Goal: Browse casually: Explore the website without a specific task or goal

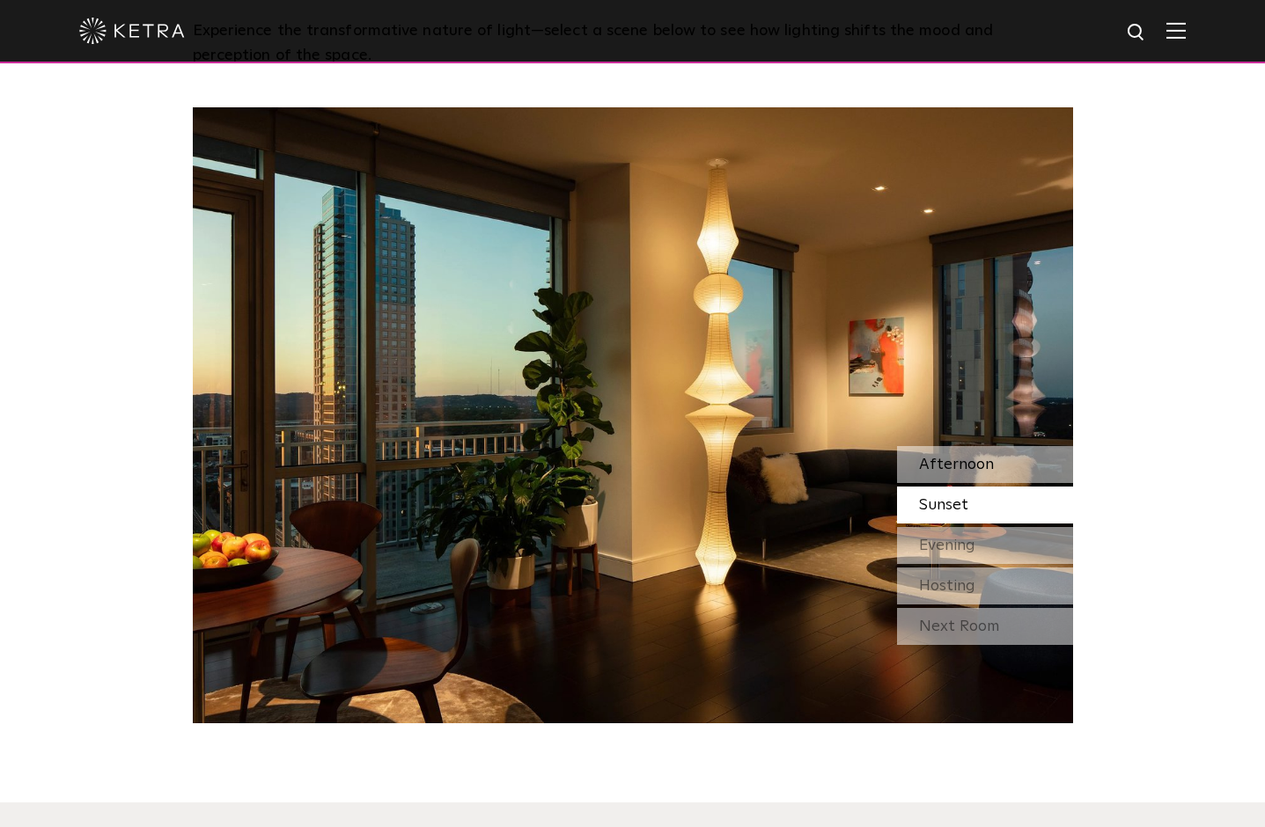
click at [971, 468] on span "Afternoon" at bounding box center [956, 465] width 75 height 16
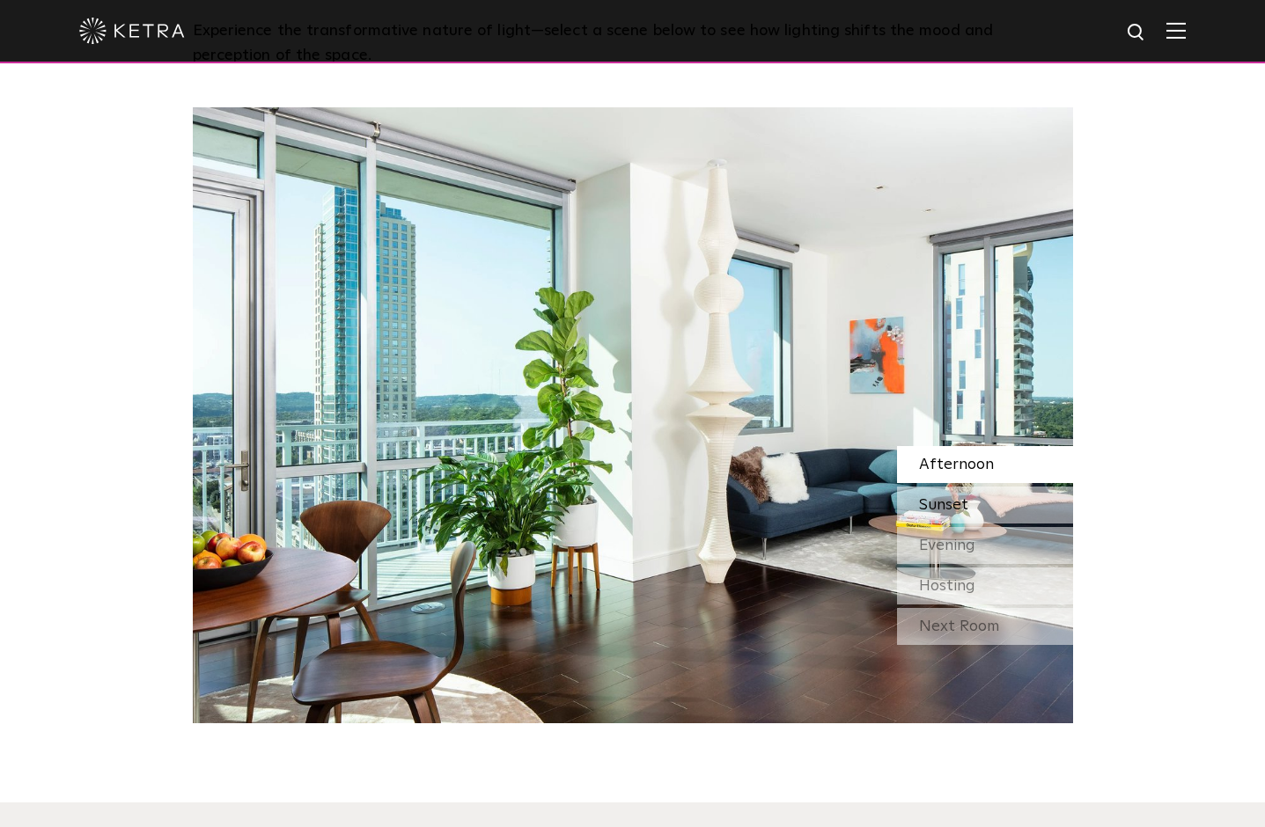
click at [964, 511] on span "Sunset" at bounding box center [943, 505] width 49 height 16
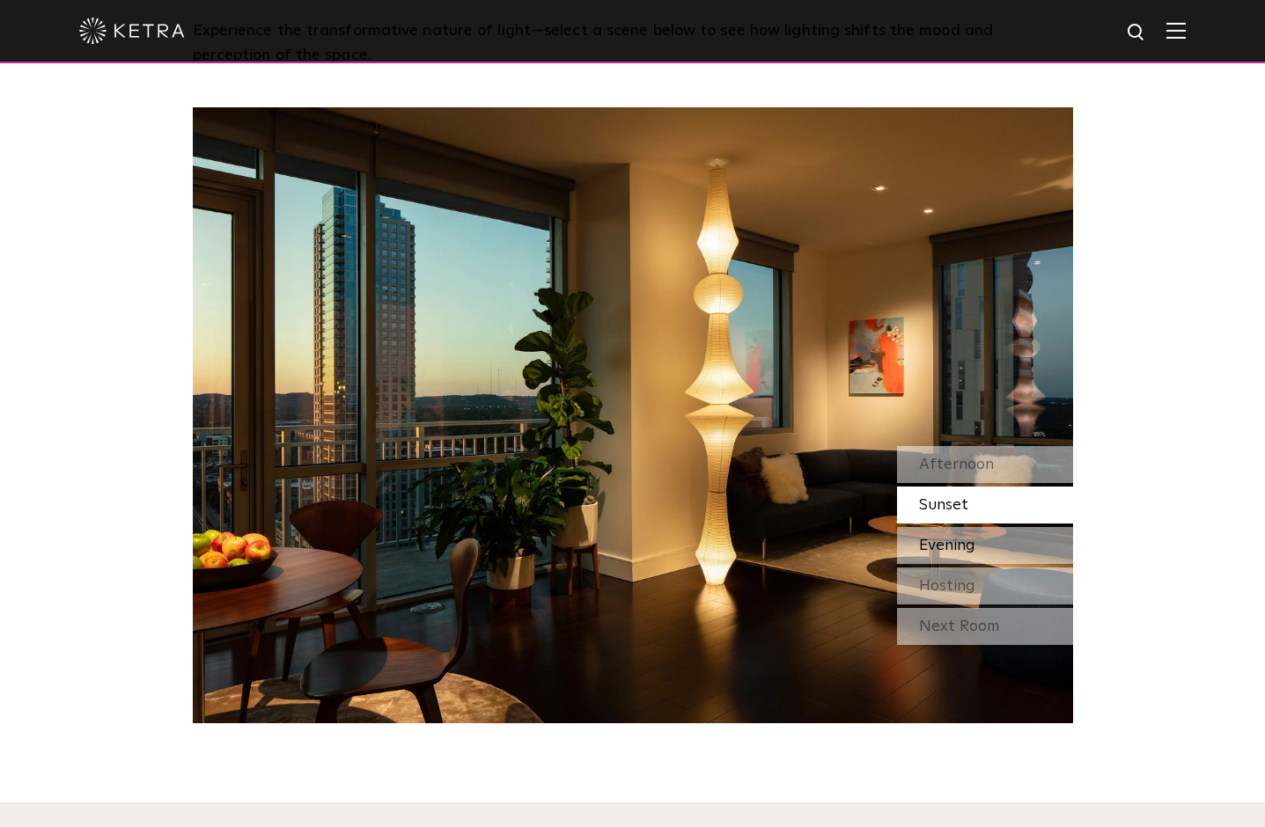
click at [969, 551] on span "Evening" at bounding box center [947, 546] width 56 height 16
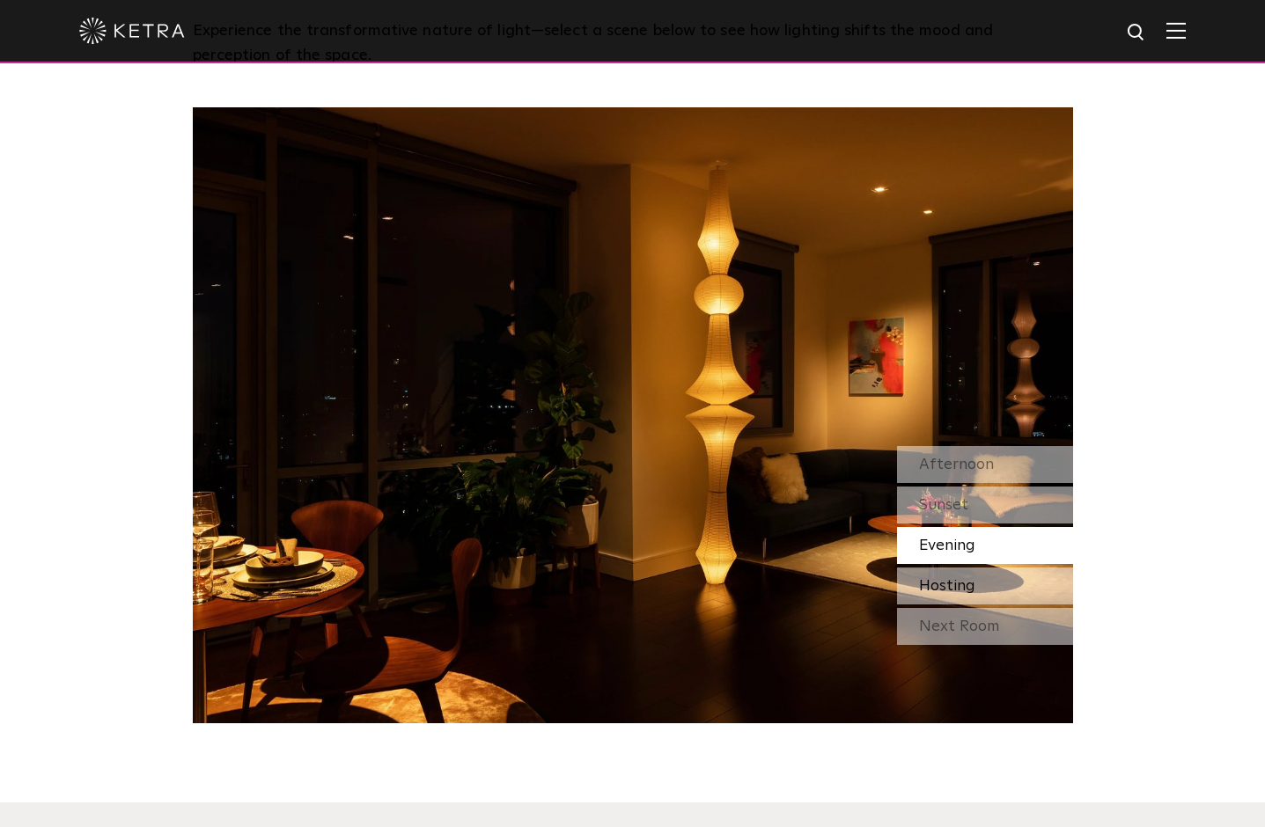
click at [976, 588] on div "Hosting" at bounding box center [985, 586] width 176 height 37
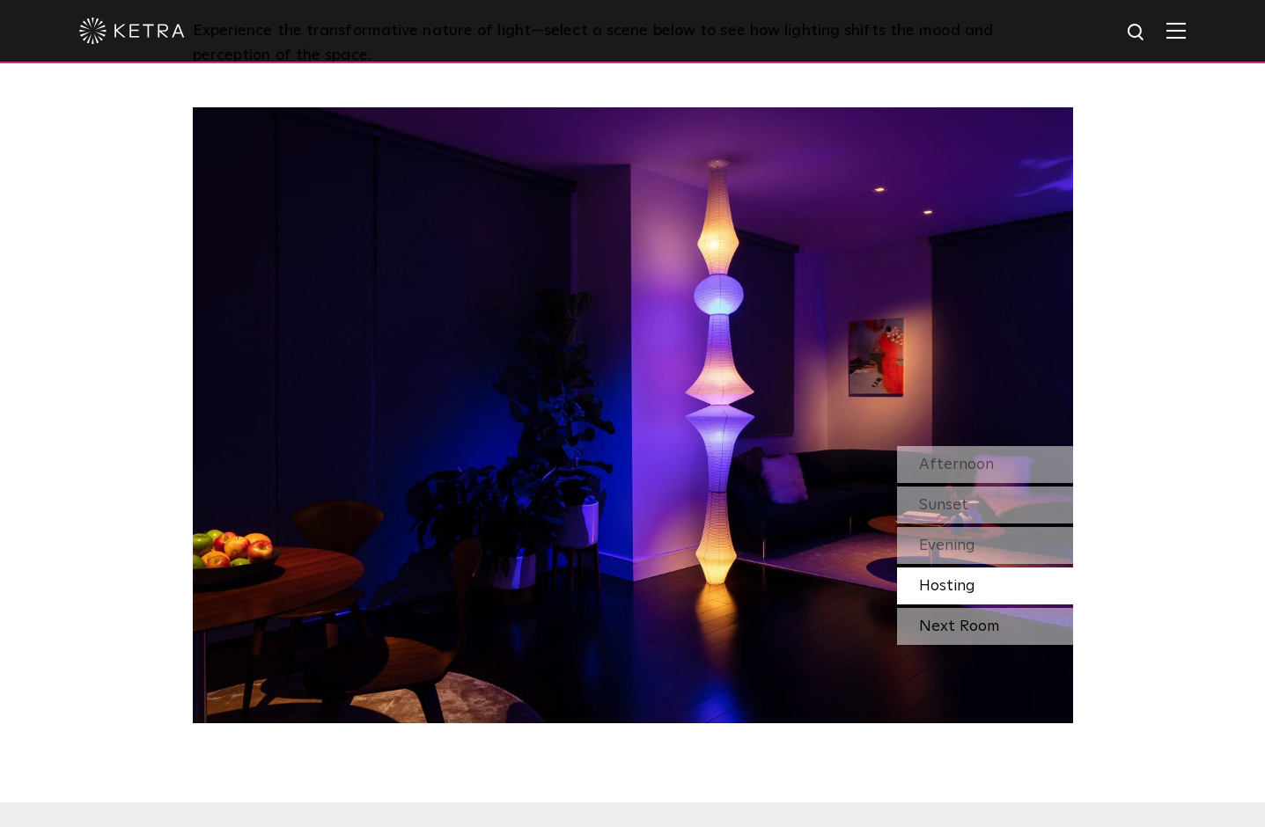
click at [973, 629] on div "Next Room" at bounding box center [985, 626] width 176 height 37
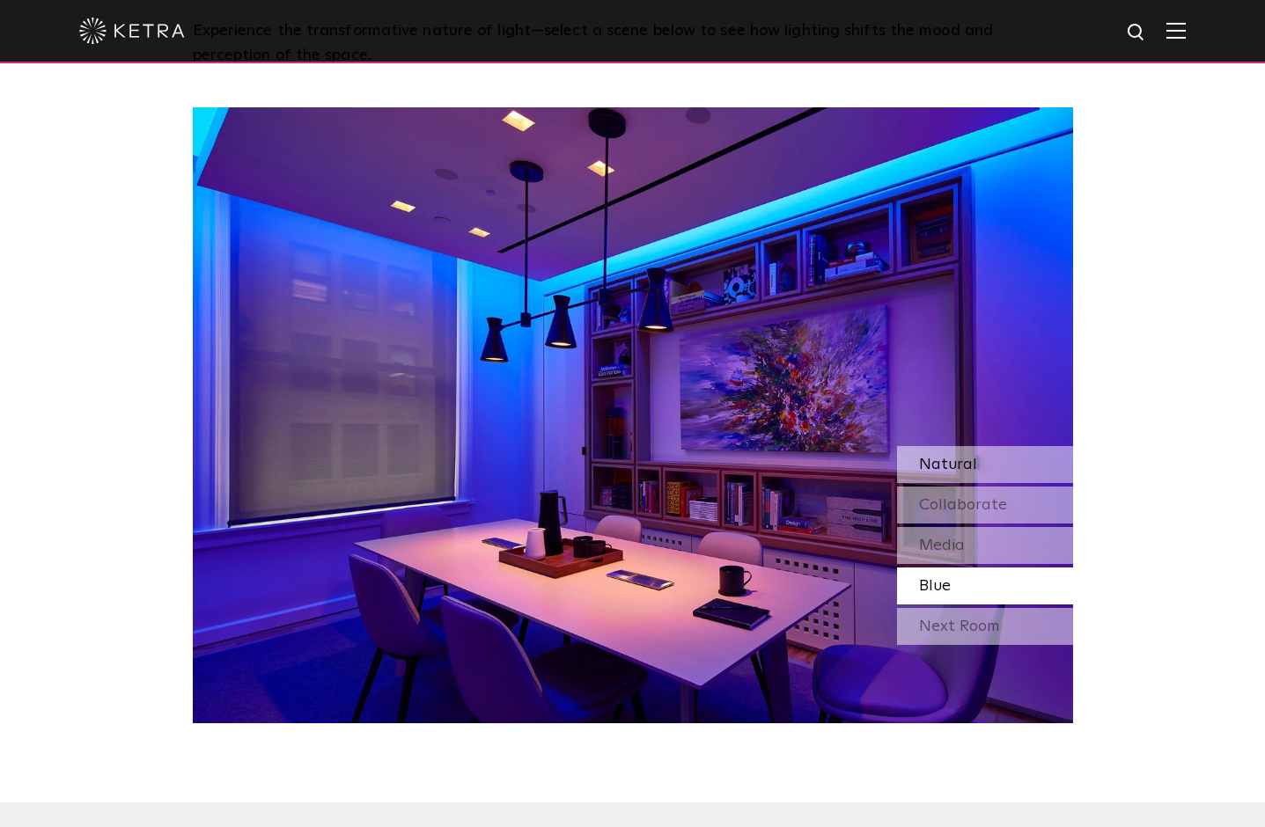
click at [960, 464] on span "Natural" at bounding box center [948, 465] width 58 height 16
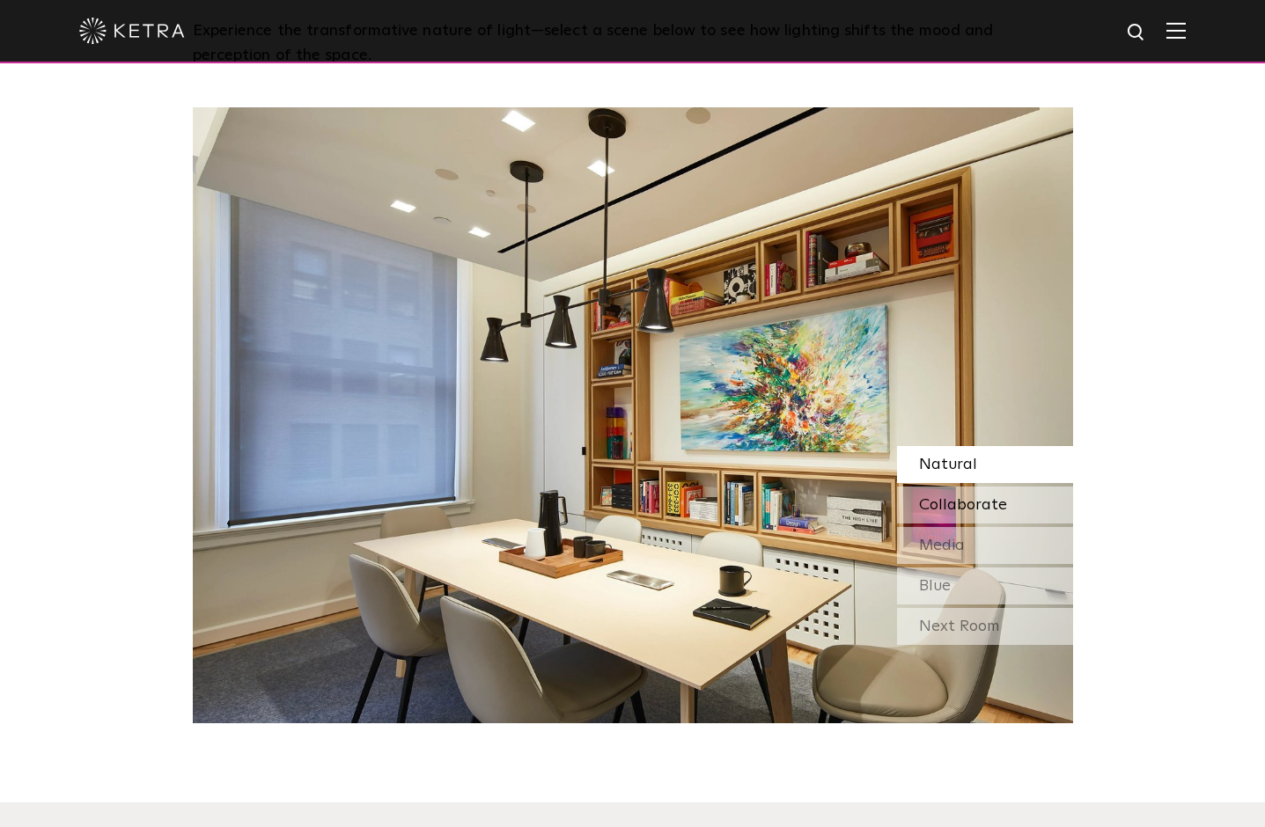
click at [981, 504] on span "Collaborate" at bounding box center [963, 505] width 88 height 16
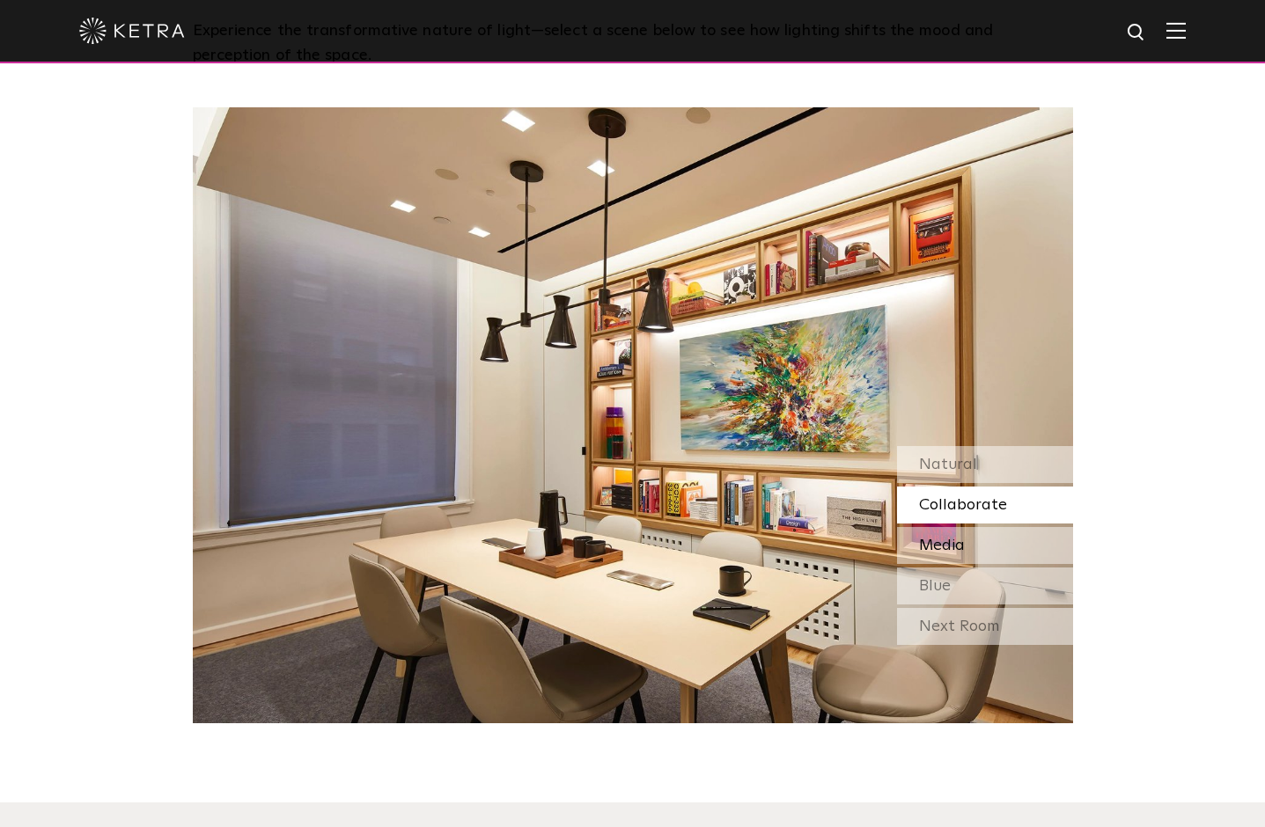
click at [996, 537] on div "Media" at bounding box center [985, 545] width 176 height 37
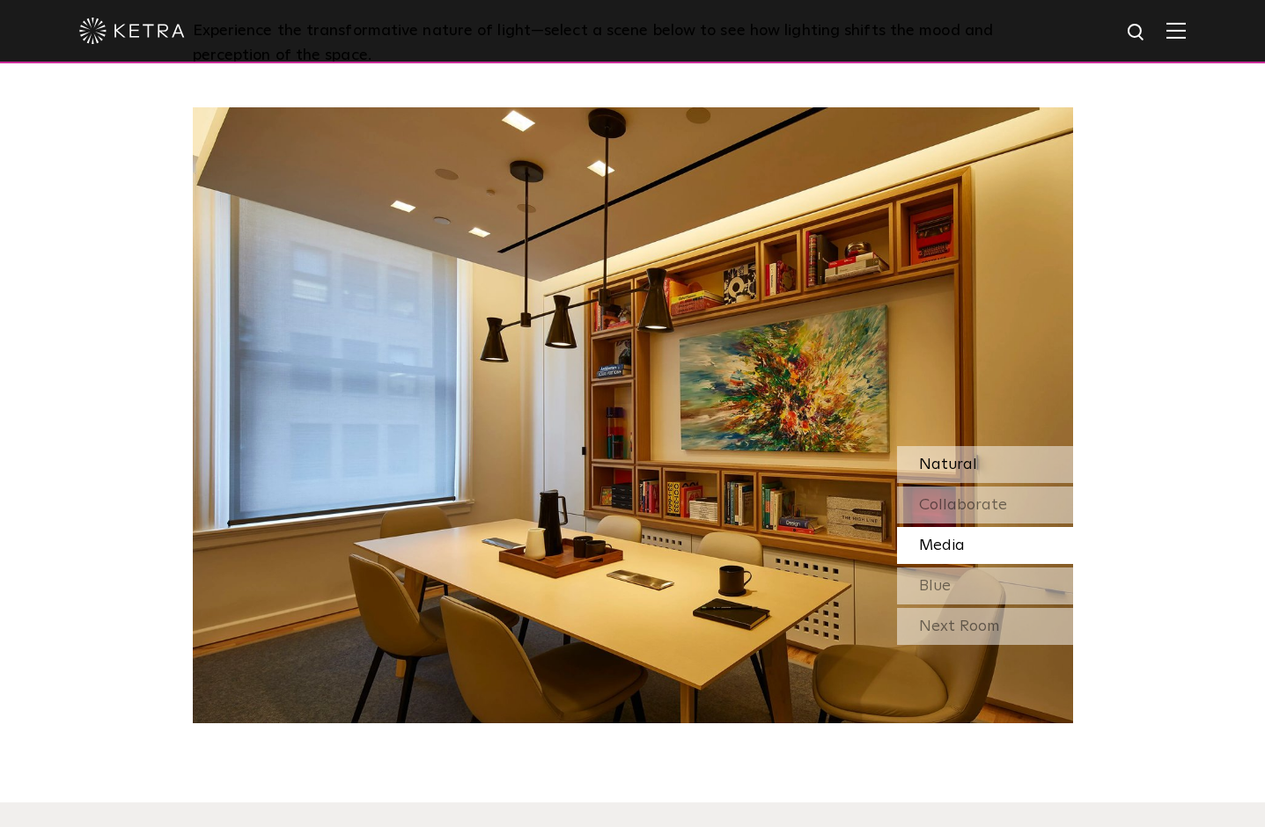
click at [981, 462] on div "Natural" at bounding box center [985, 464] width 176 height 37
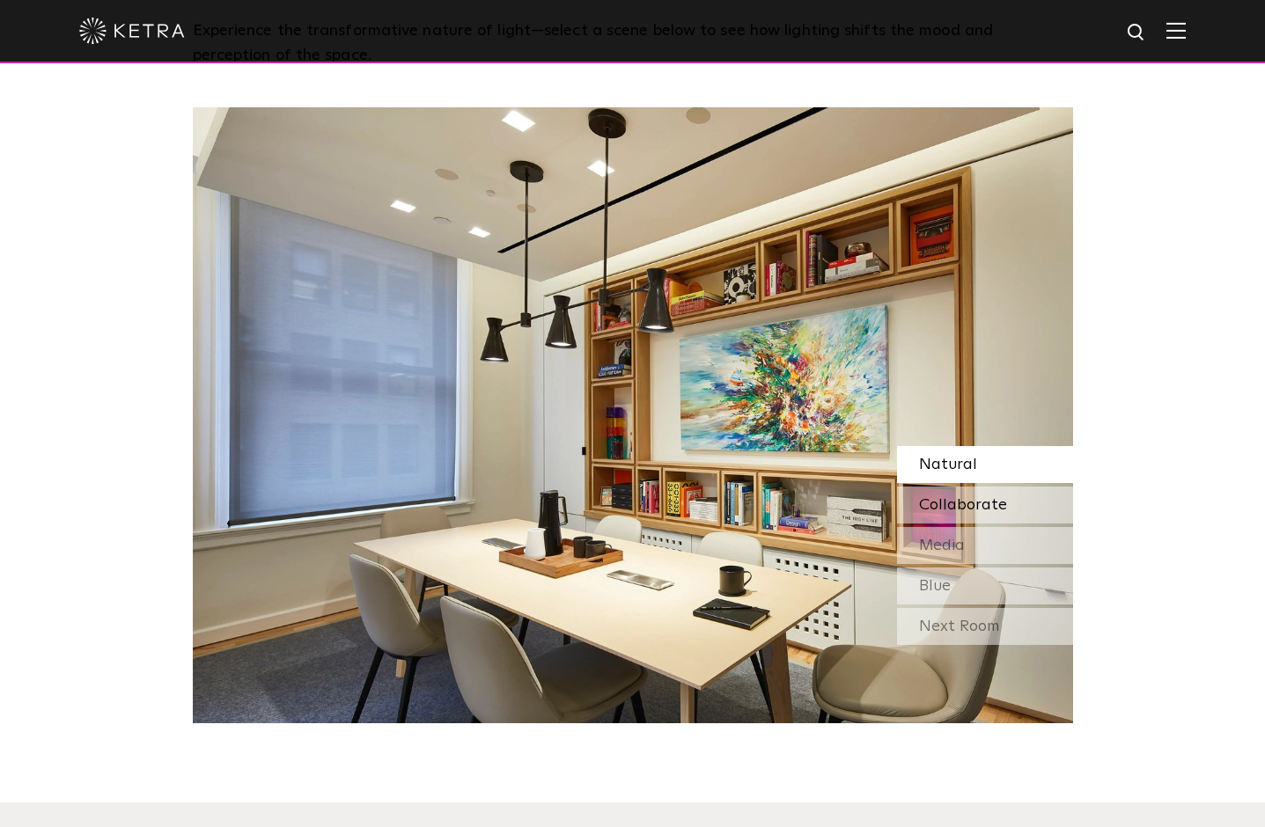
click at [984, 499] on span "Collaborate" at bounding box center [963, 505] width 88 height 16
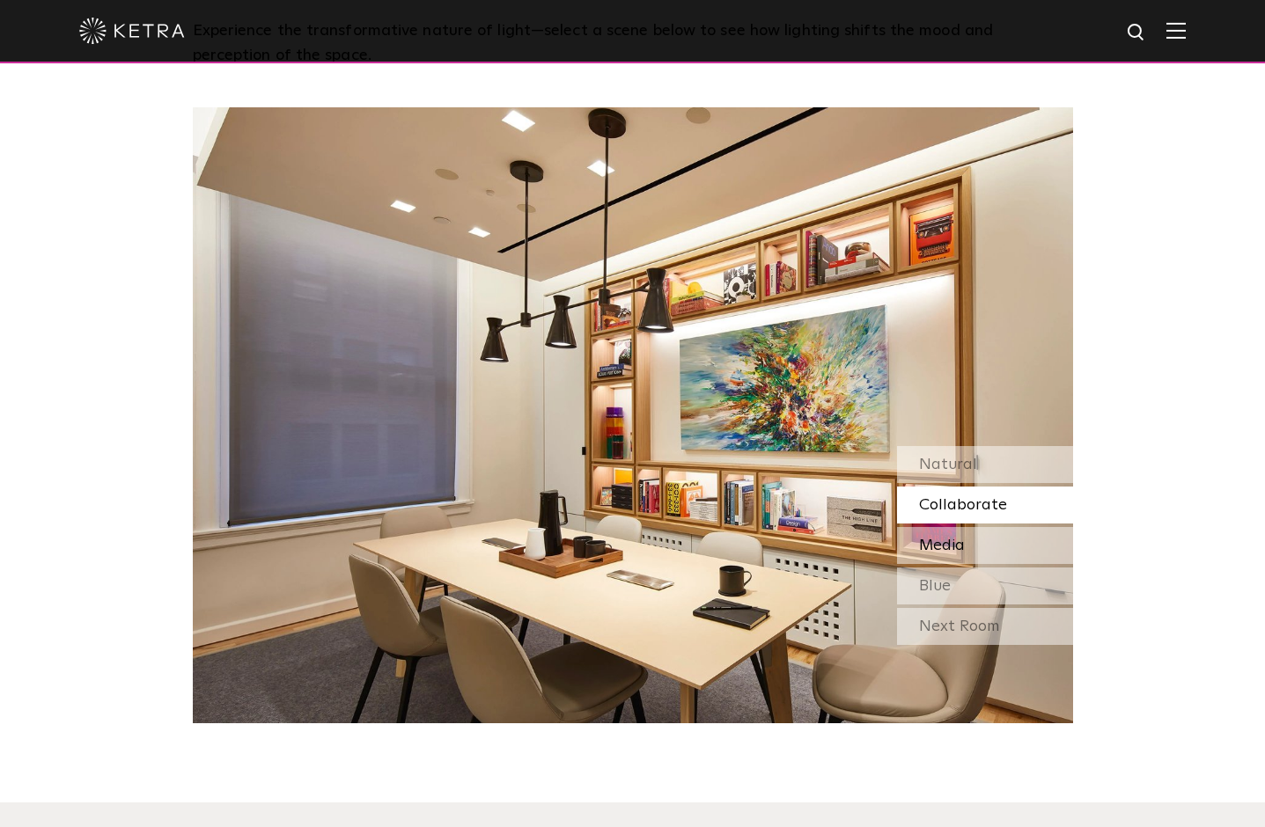
click at [988, 540] on div "Media" at bounding box center [985, 545] width 176 height 37
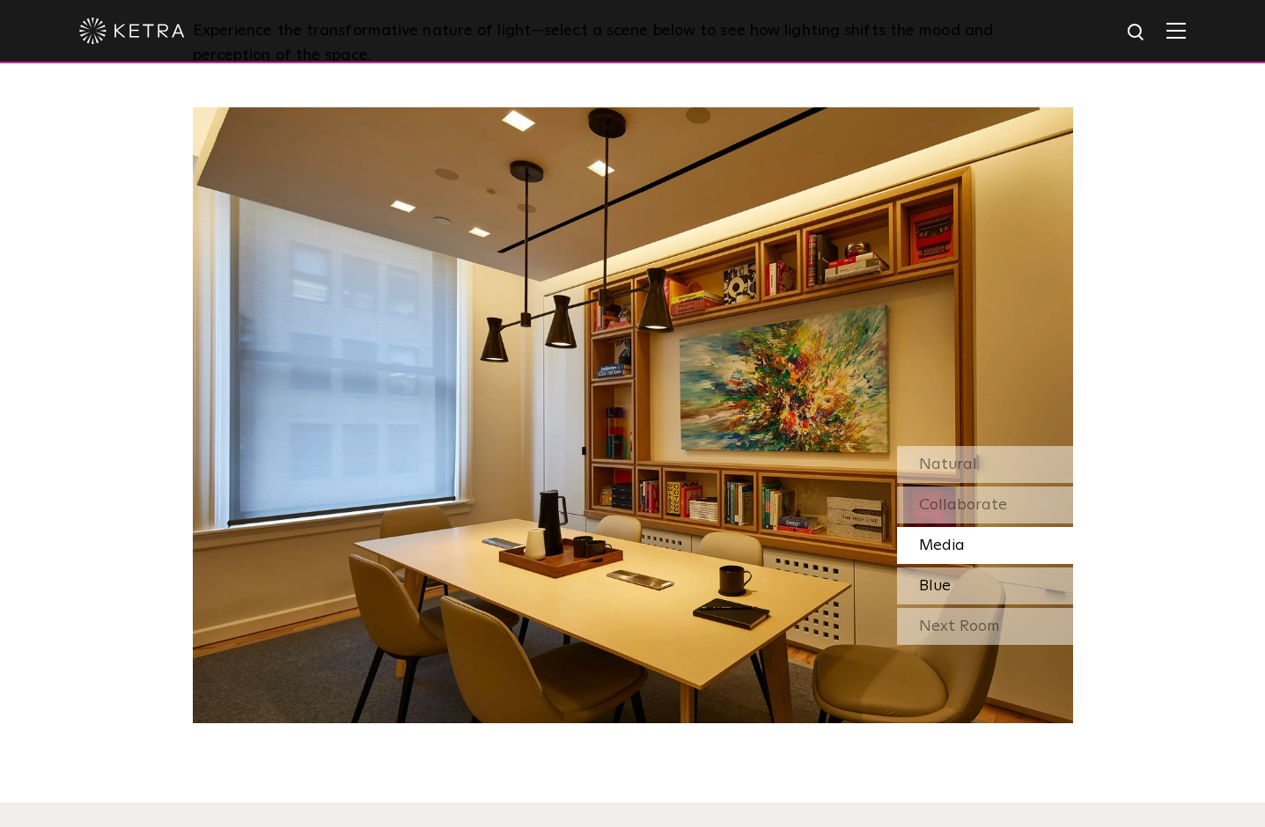
click at [988, 593] on div "Blue" at bounding box center [985, 586] width 176 height 37
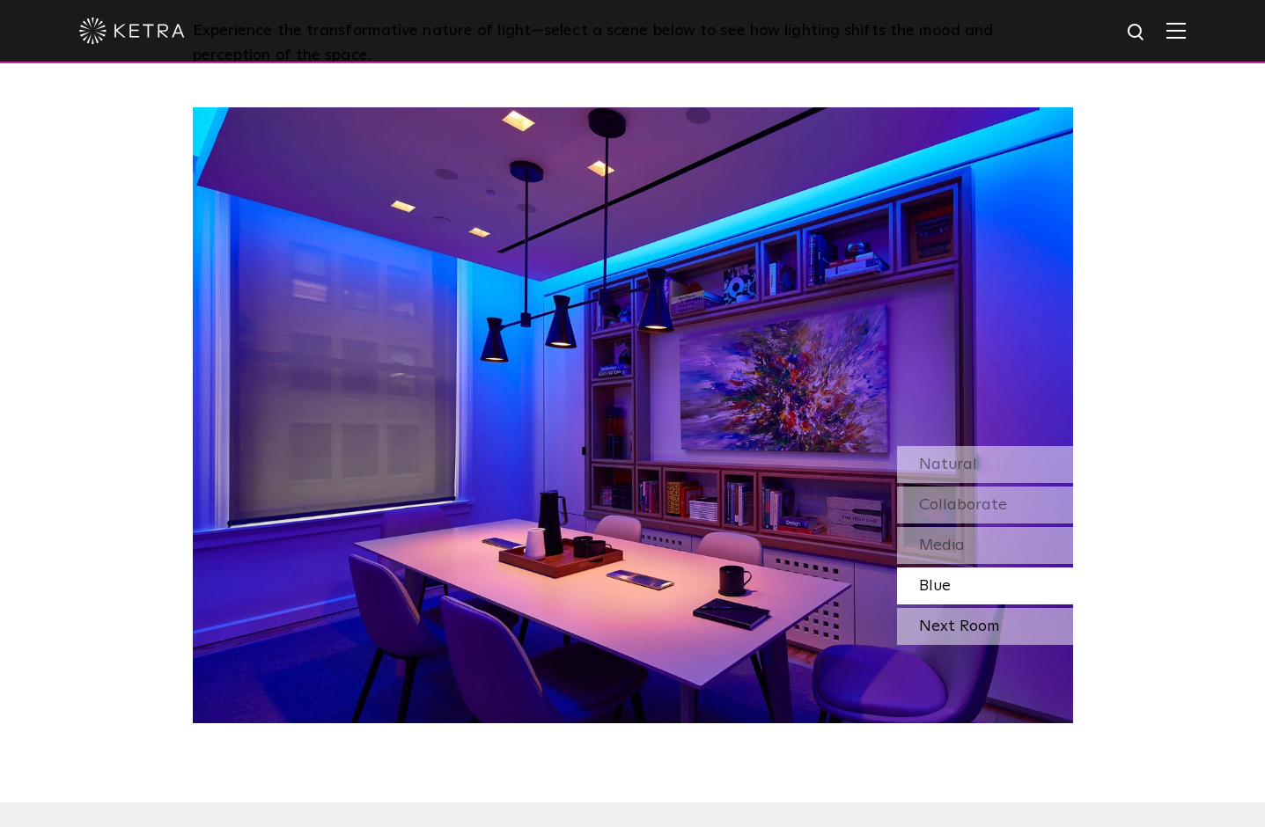
click at [980, 626] on div "Next Room" at bounding box center [985, 626] width 176 height 37
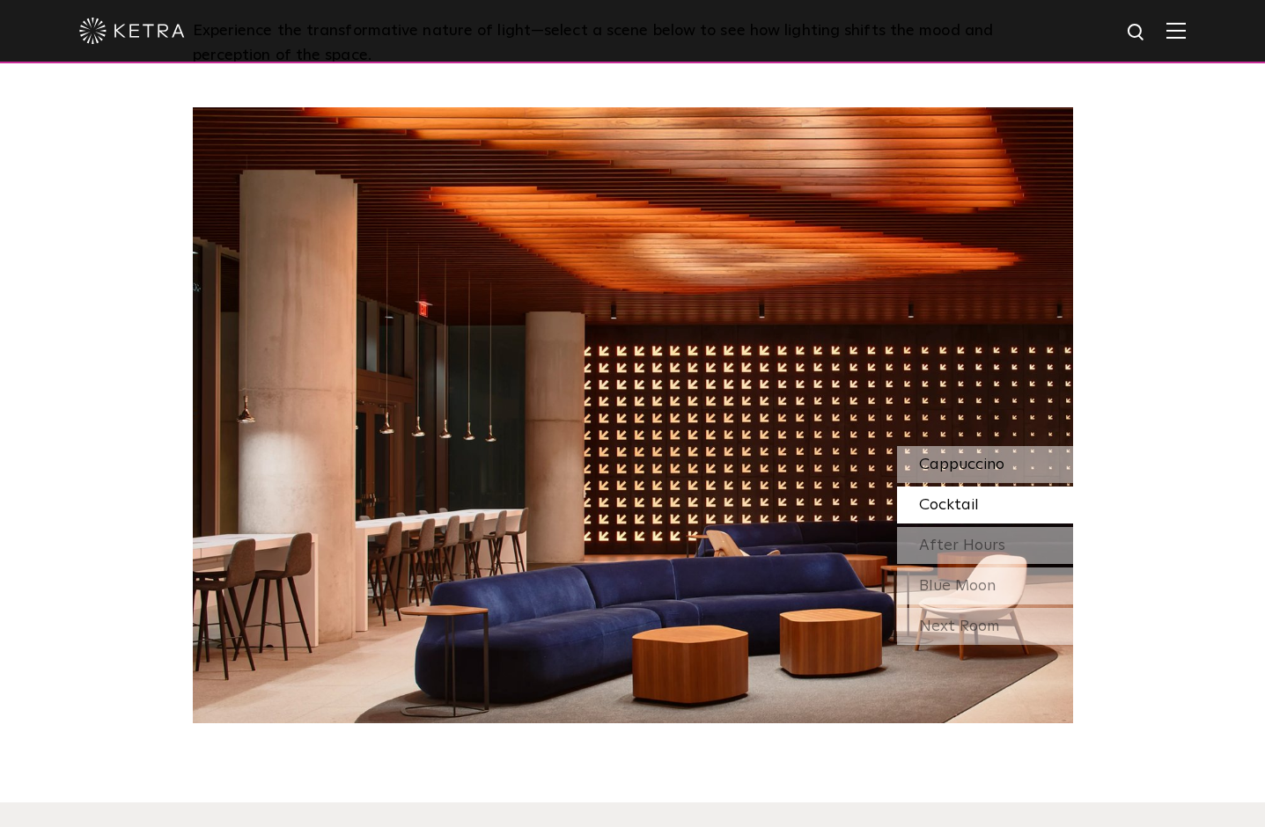
click at [995, 467] on span "Cappuccino" at bounding box center [961, 465] width 85 height 16
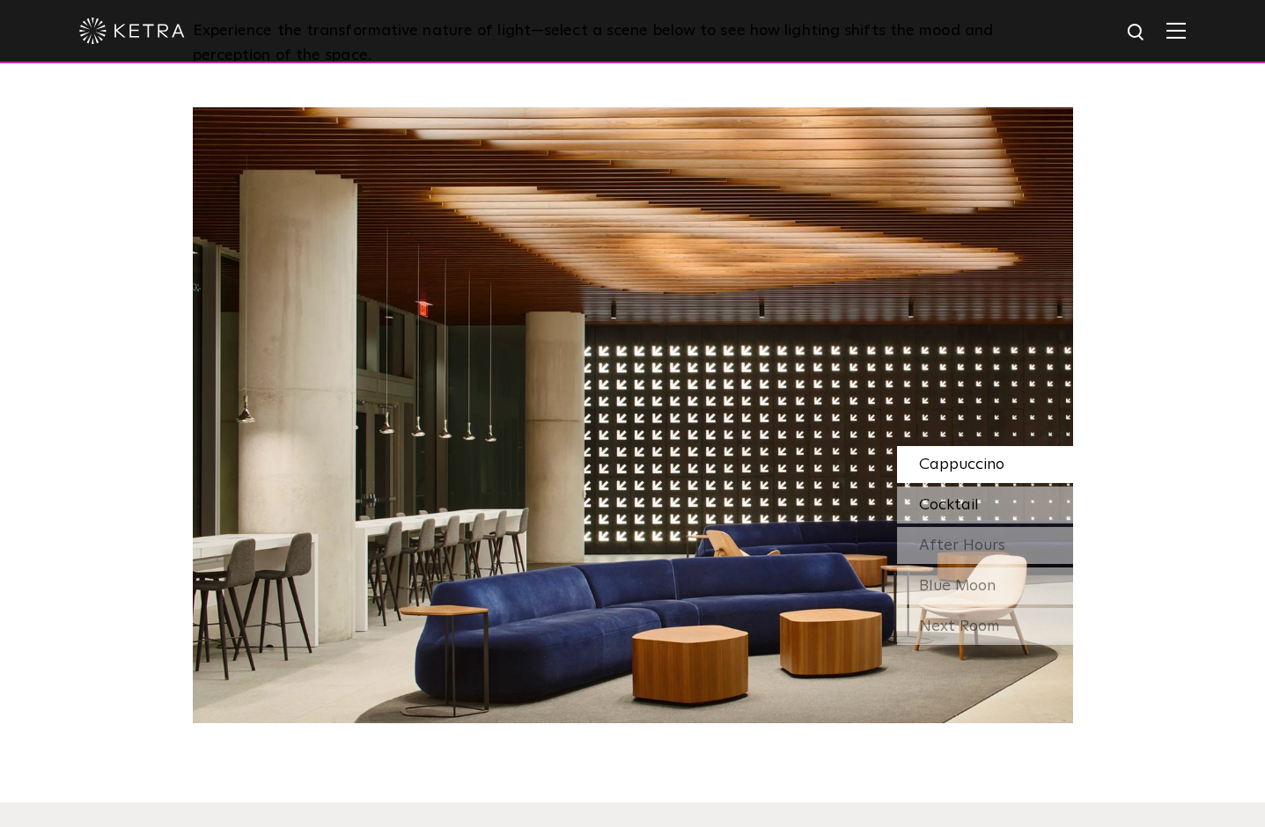
click at [981, 503] on div "Cocktail" at bounding box center [985, 505] width 176 height 37
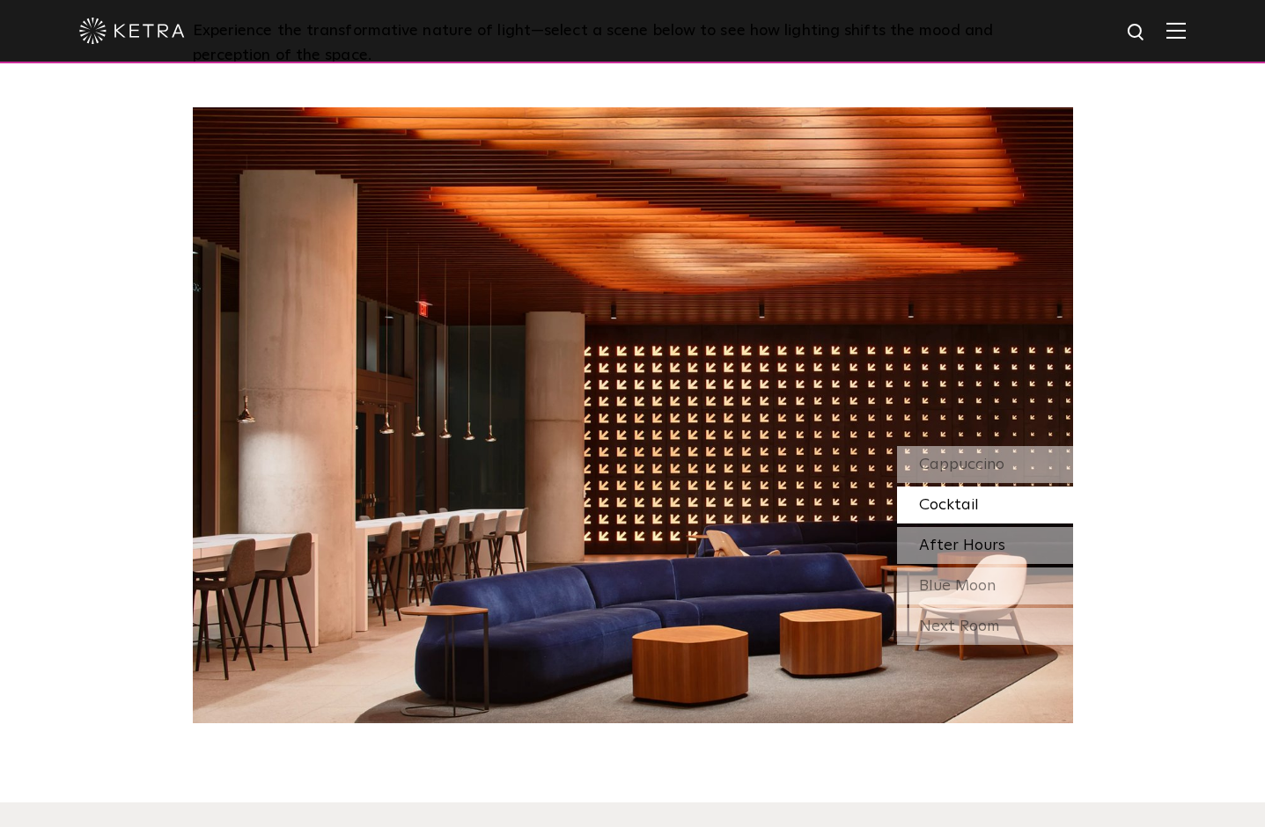
click at [975, 544] on span "After Hours" at bounding box center [962, 546] width 86 height 16
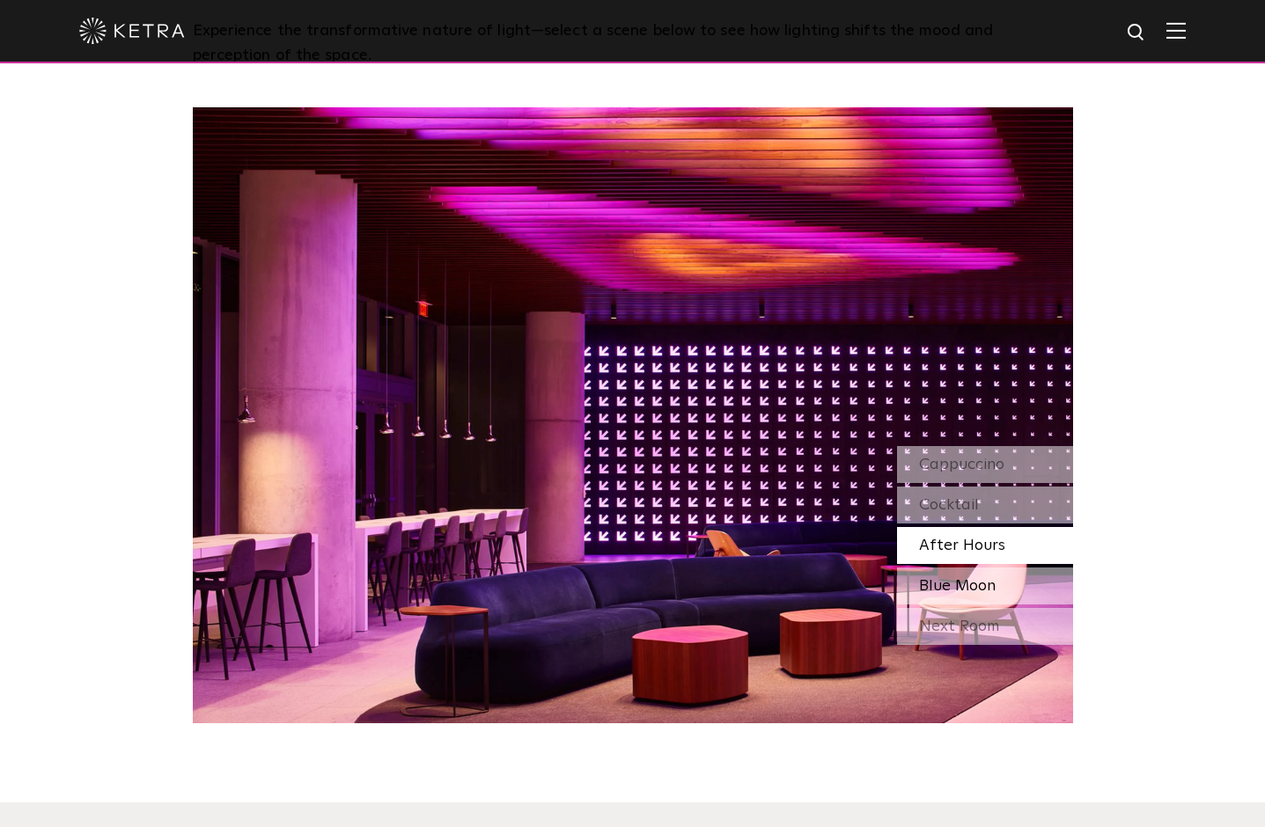
click at [971, 584] on span "Blue Moon" at bounding box center [957, 586] width 77 height 16
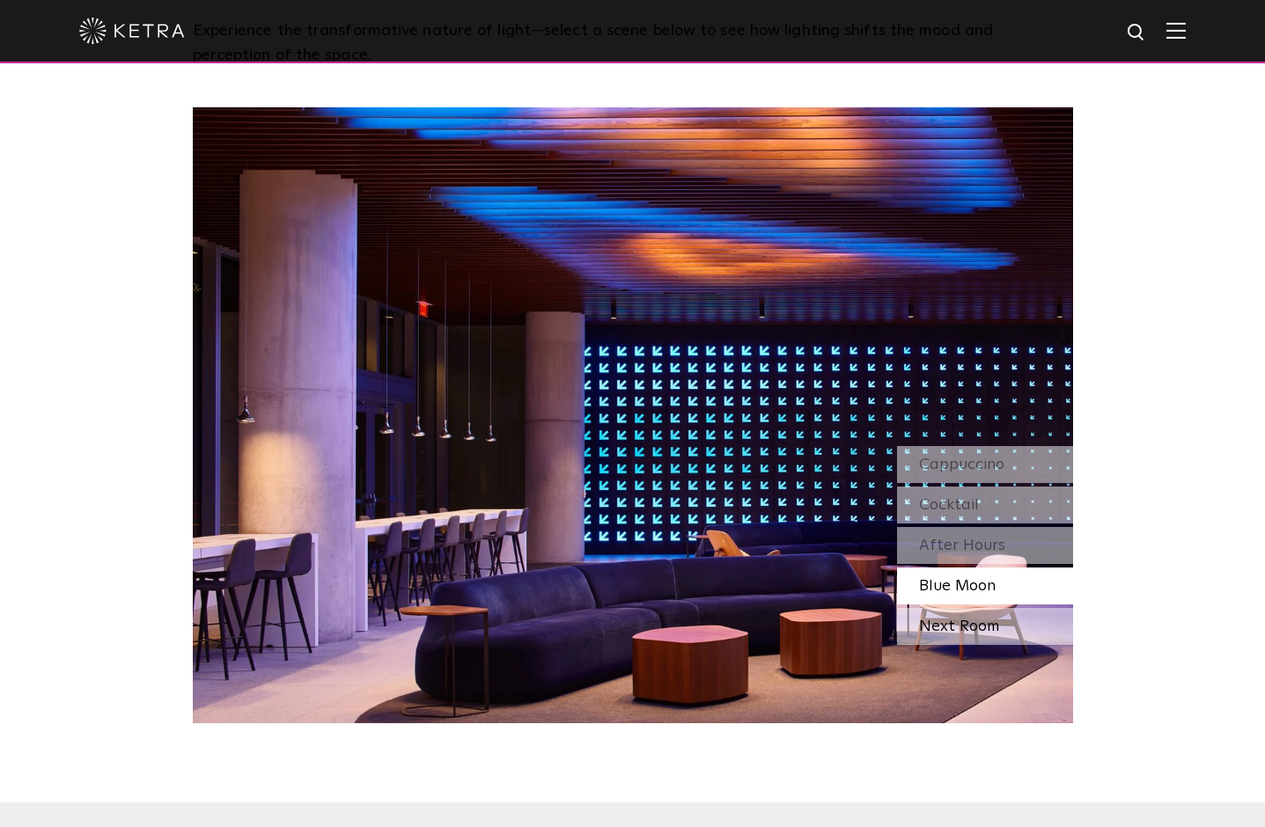
click at [972, 620] on div "Next Room" at bounding box center [985, 626] width 176 height 37
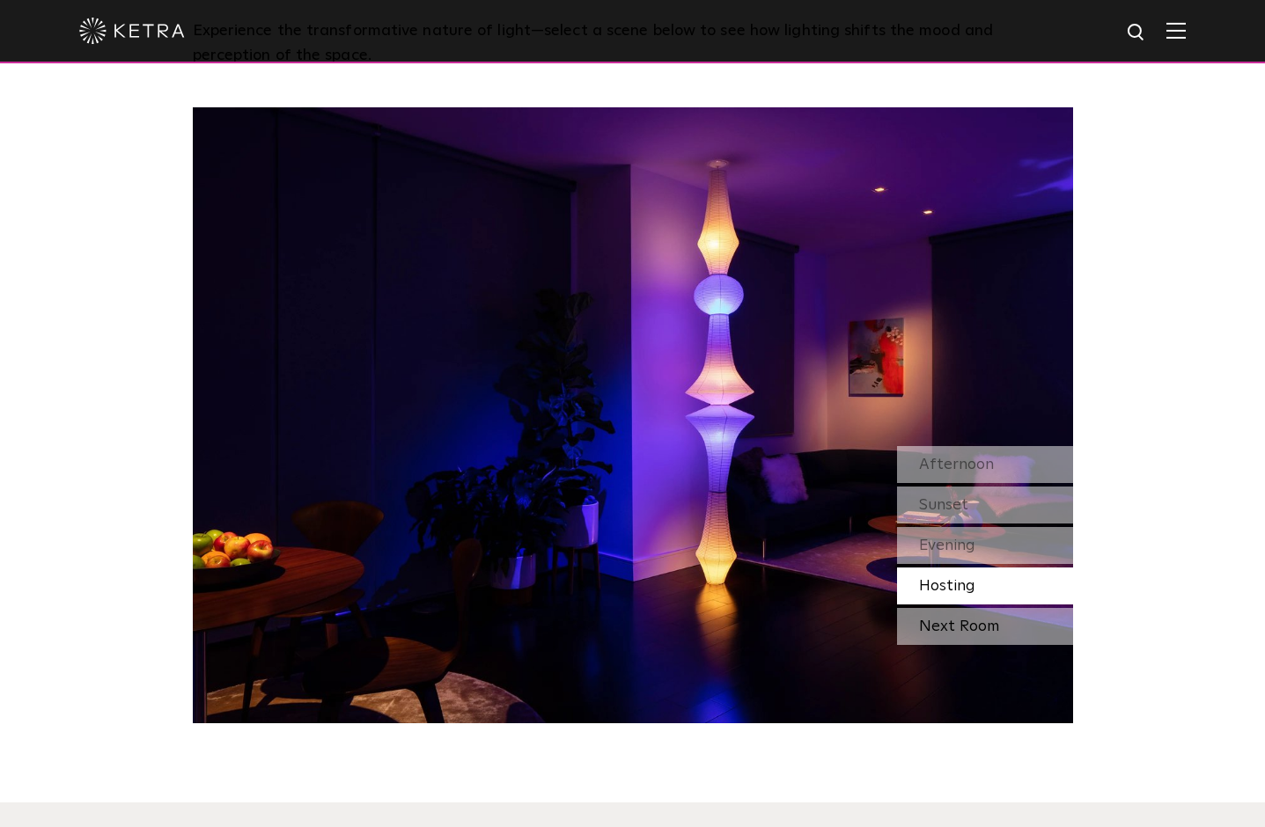
click at [976, 619] on div "Next Room" at bounding box center [985, 626] width 176 height 37
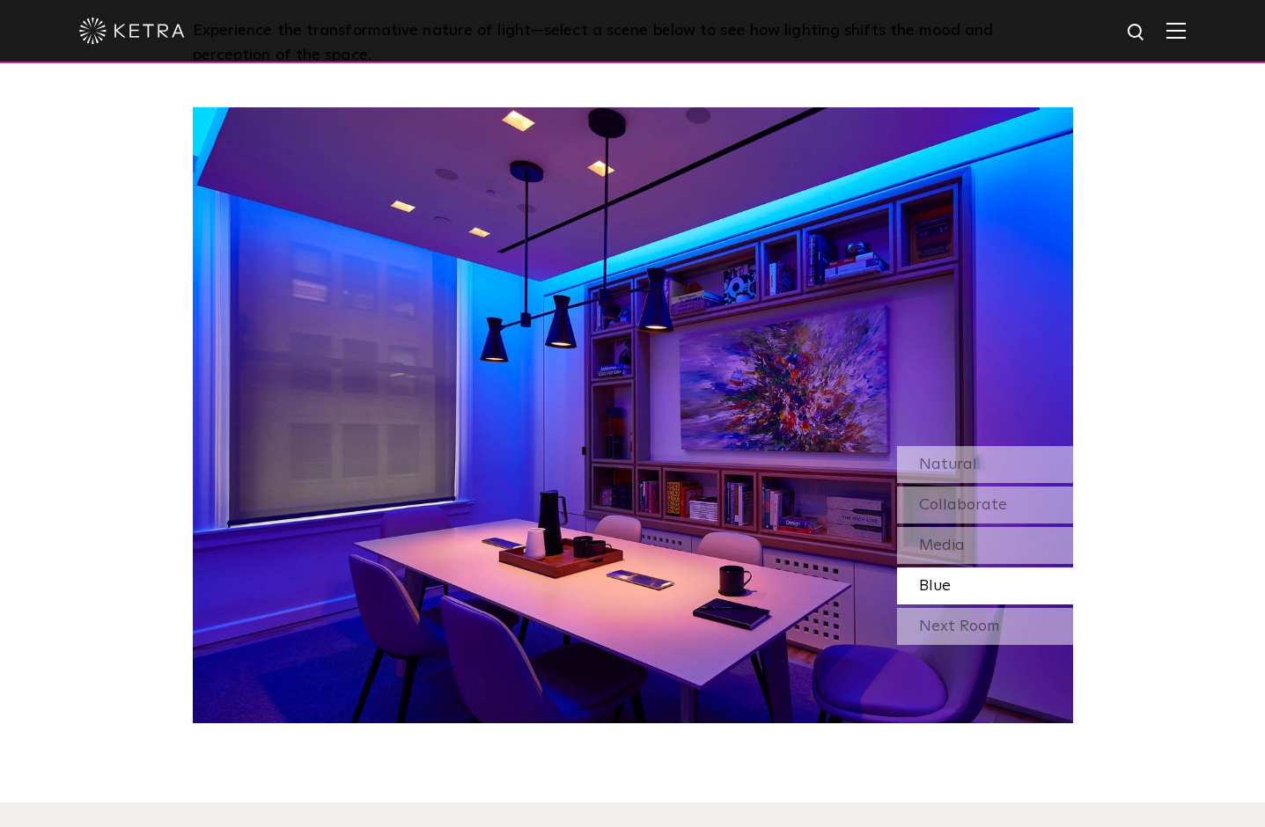
click at [976, 619] on div "Next Room" at bounding box center [985, 626] width 176 height 37
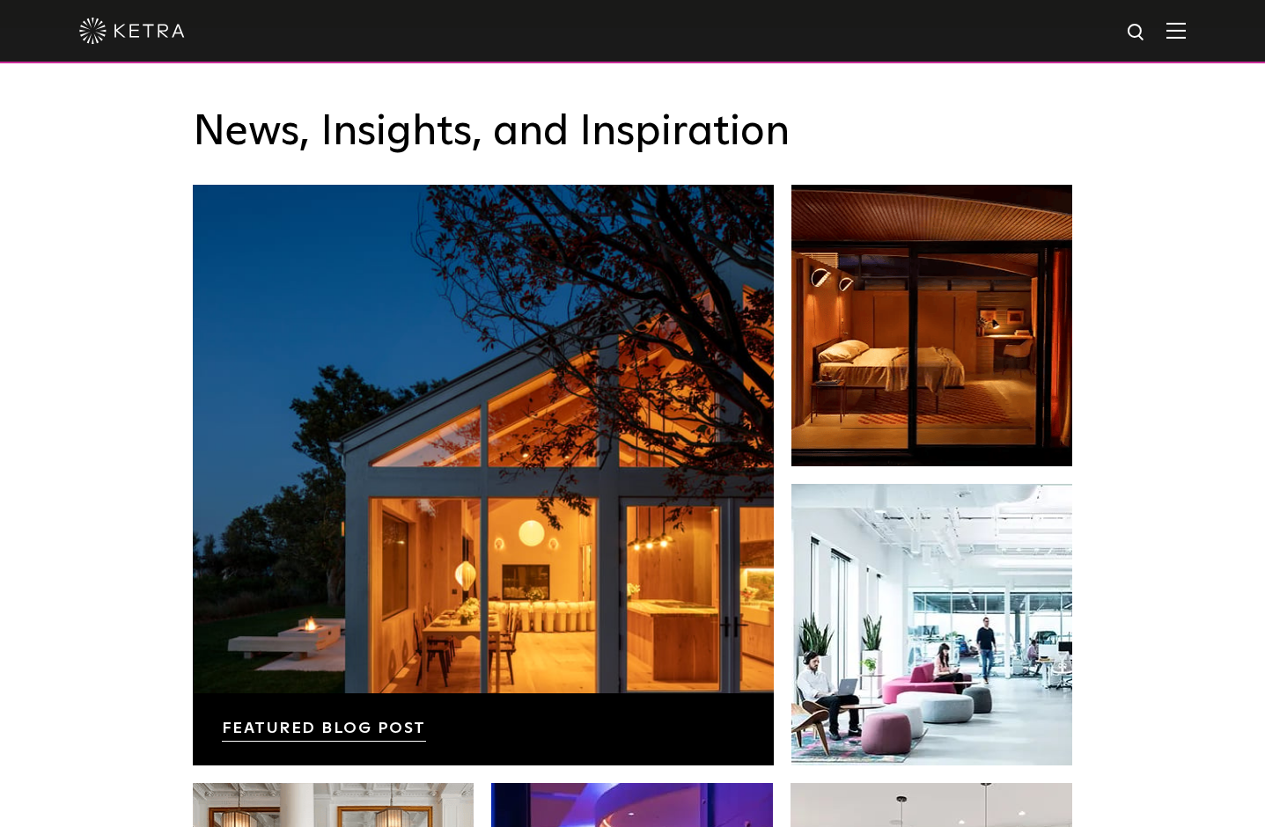
scroll to position [3261, 0]
